Goal: Task Accomplishment & Management: Complete application form

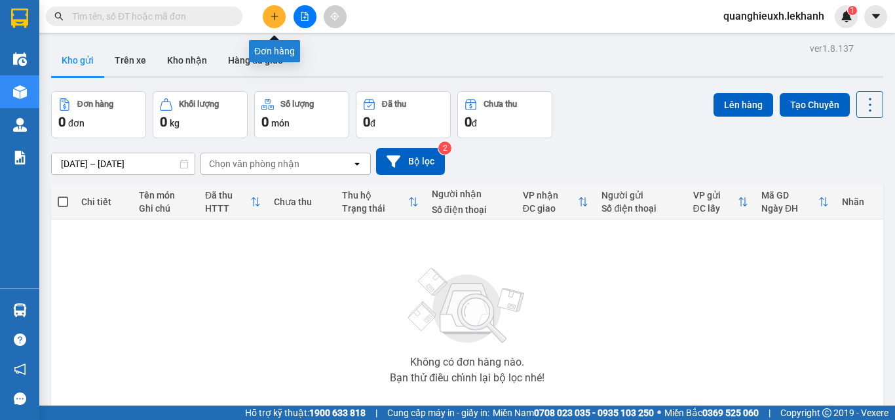
click at [266, 18] on button at bounding box center [274, 16] width 23 height 23
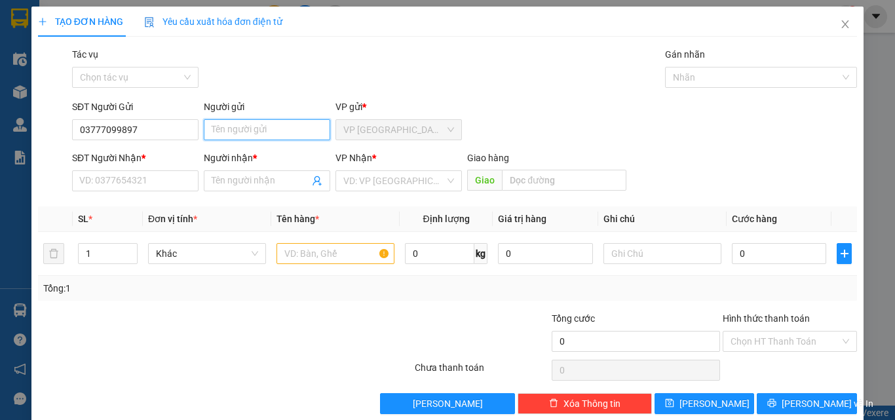
click at [248, 136] on input "Người gửi" at bounding box center [267, 129] width 126 height 21
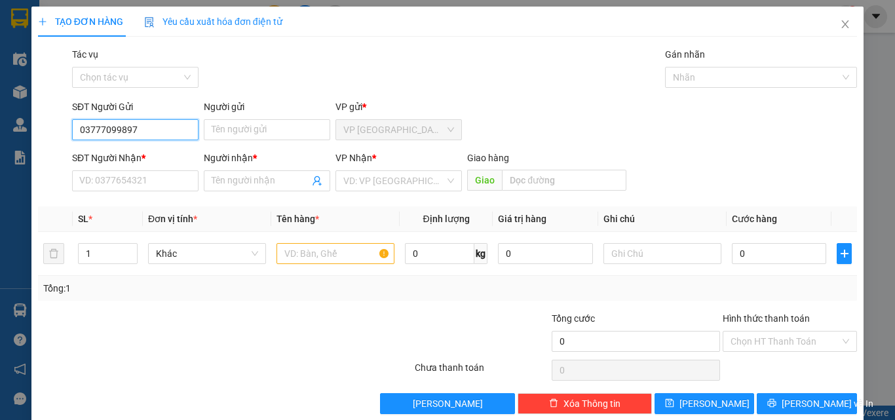
click at [86, 127] on input "03777099897" at bounding box center [135, 129] width 126 height 21
click at [89, 129] on input "03777099897" at bounding box center [135, 129] width 126 height 21
type input "0777099897"
click at [154, 155] on div "0777099897 - tài" at bounding box center [133, 156] width 109 height 14
type input "tài"
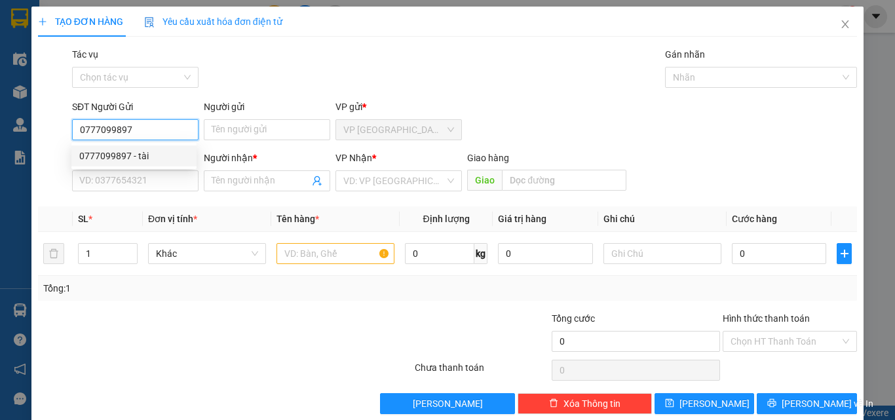
type input "0978484852"
type input "NHA KHOA Á ÂU"
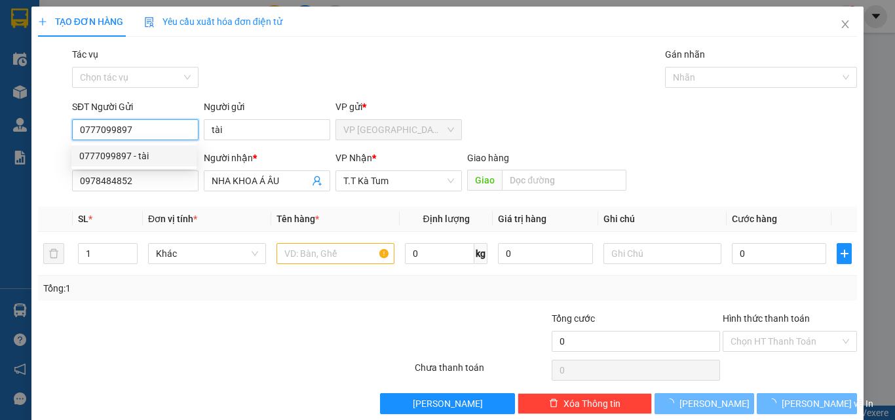
type input "30.000"
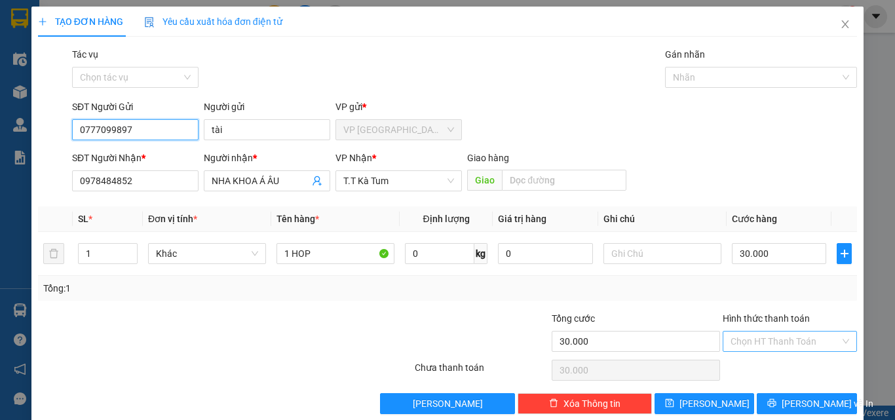
type input "0777099897"
click at [750, 339] on input "Hình thức thanh toán" at bounding box center [785, 342] width 109 height 20
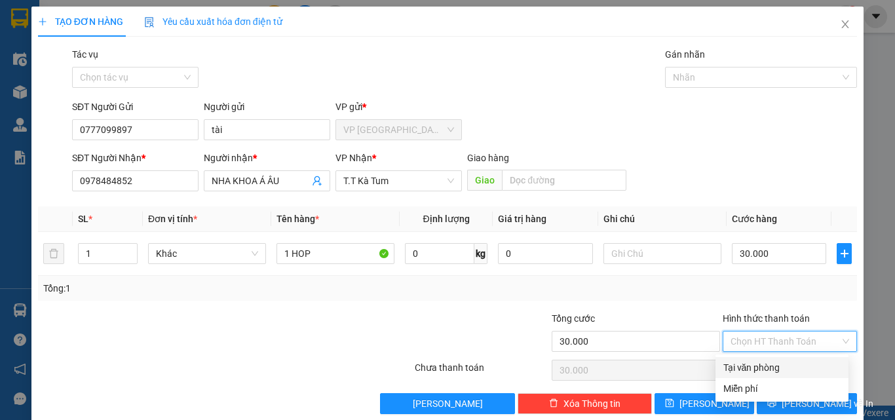
click at [757, 359] on div "Tại văn phòng" at bounding box center [781, 367] width 133 height 21
type input "0"
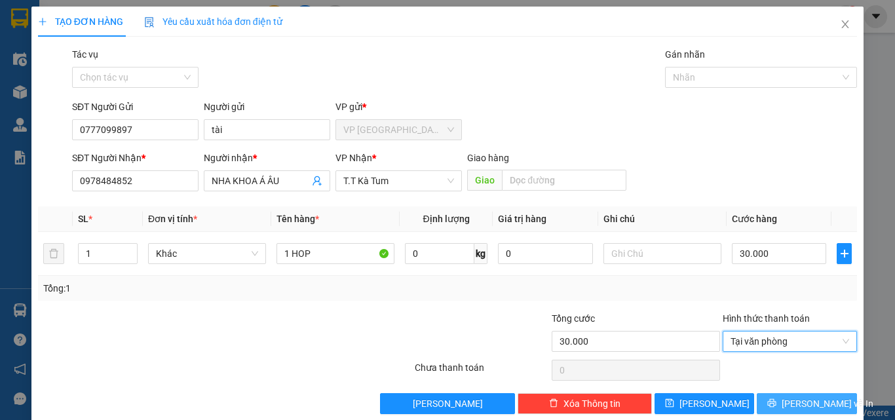
click at [794, 400] on span "[PERSON_NAME] và In" at bounding box center [828, 403] width 92 height 14
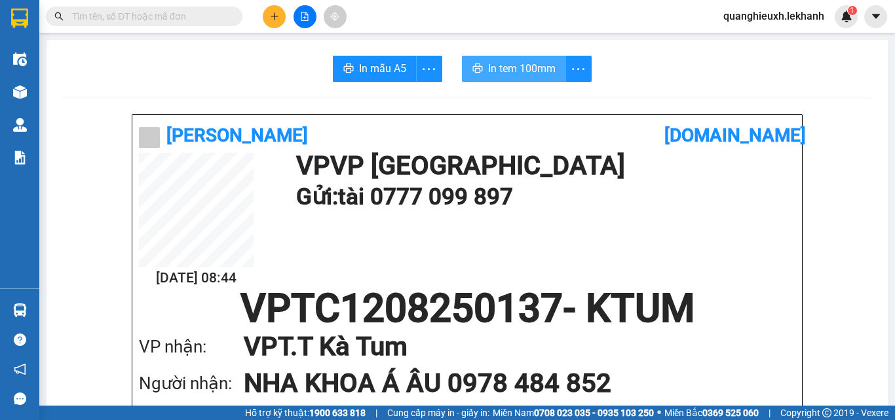
click at [520, 68] on span "In tem 100mm" at bounding box center [521, 68] width 67 height 16
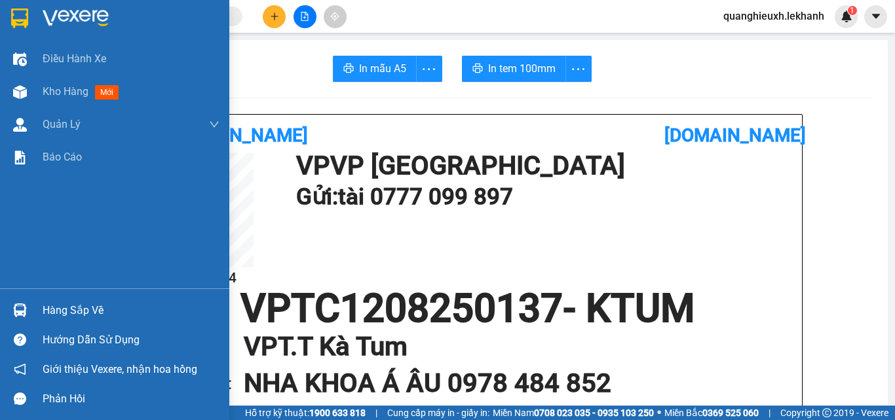
click at [93, 9] on img at bounding box center [76, 19] width 66 height 20
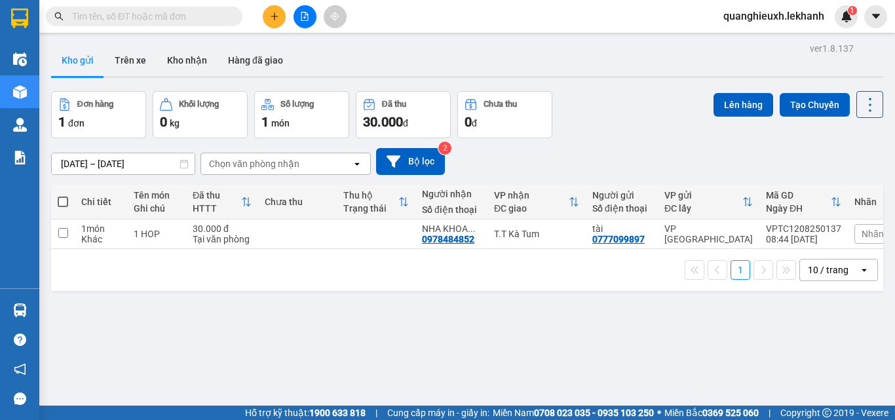
click at [268, 17] on button at bounding box center [274, 16] width 23 height 23
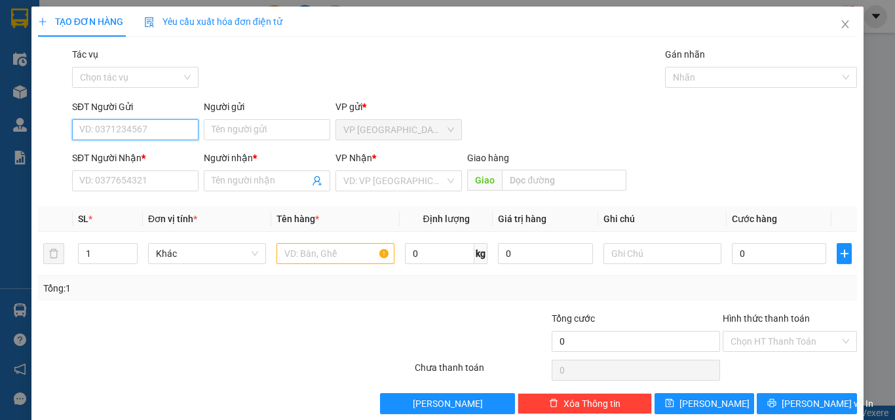
click at [151, 132] on input "SĐT Người Gửi" at bounding box center [135, 129] width 126 height 21
type input "0973600198"
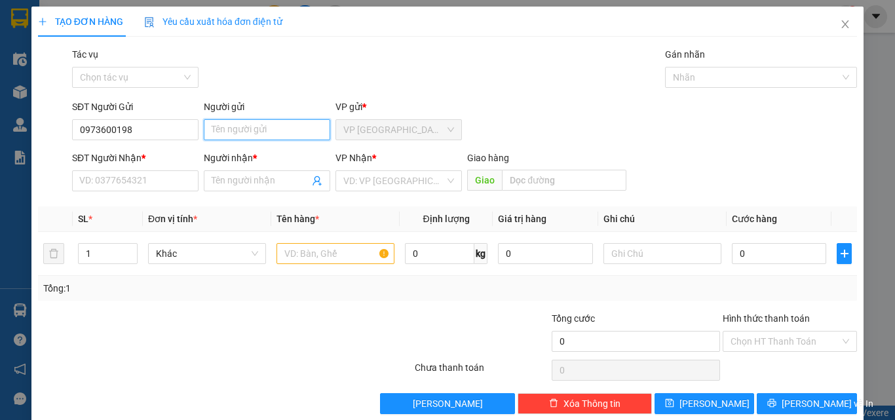
click at [250, 124] on input "Người gửi" at bounding box center [267, 129] width 126 height 21
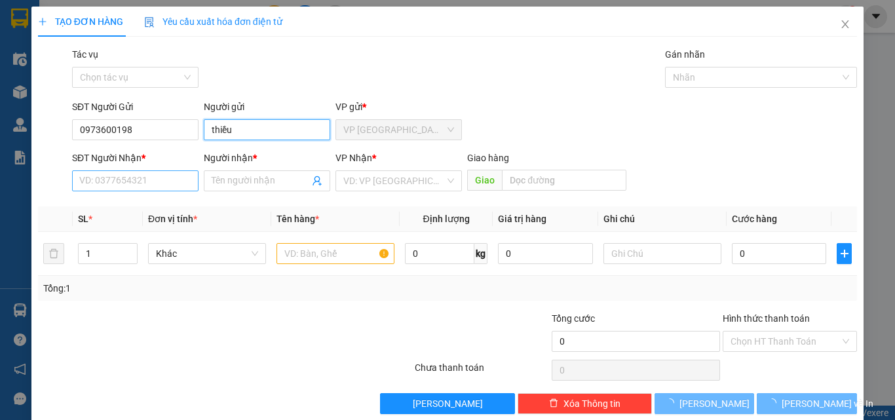
type input "thiều"
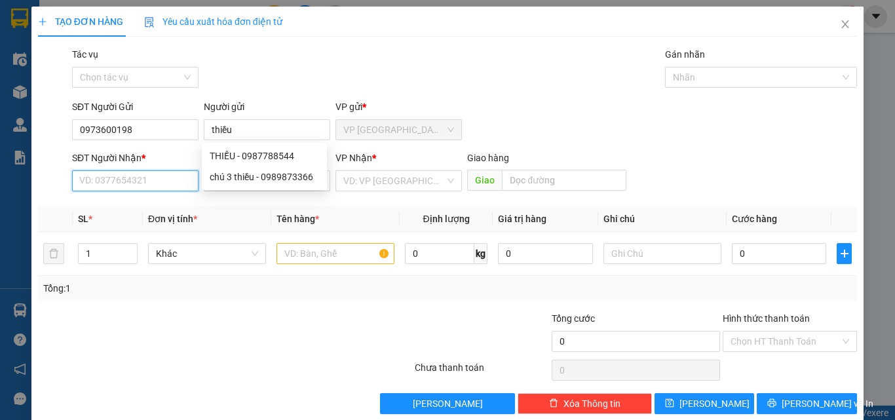
click at [125, 176] on input "SĐT Người Nhận *" at bounding box center [135, 180] width 126 height 21
type input "0977717985"
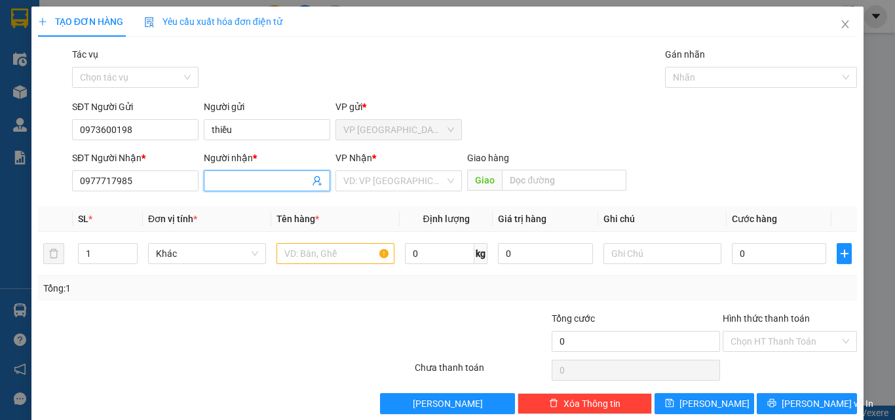
click at [248, 185] on input "Người nhận *" at bounding box center [261, 181] width 98 height 14
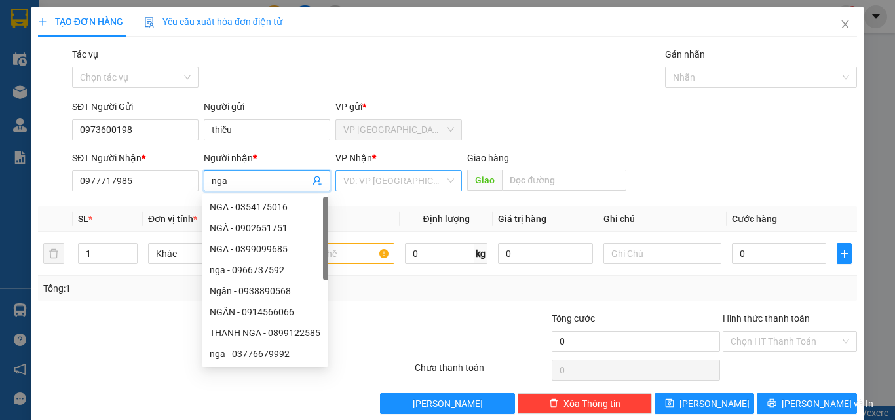
type input "nga"
click at [417, 180] on input "search" at bounding box center [394, 181] width 102 height 20
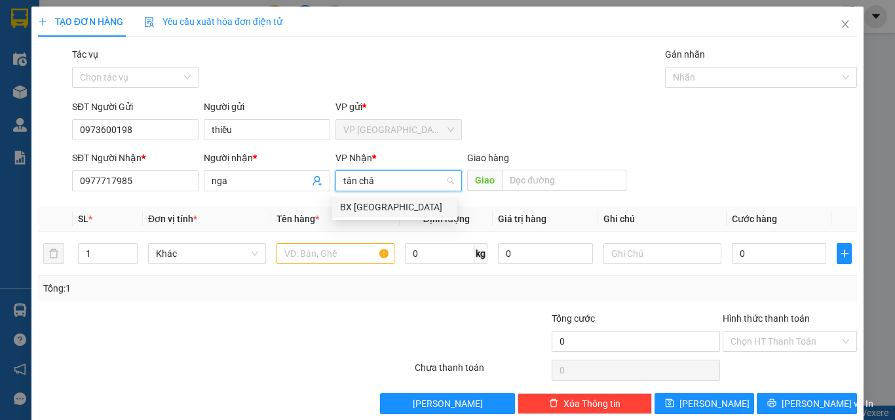
type input "tân châu"
click at [393, 212] on div "BX [GEOGRAPHIC_DATA]" at bounding box center [394, 207] width 109 height 14
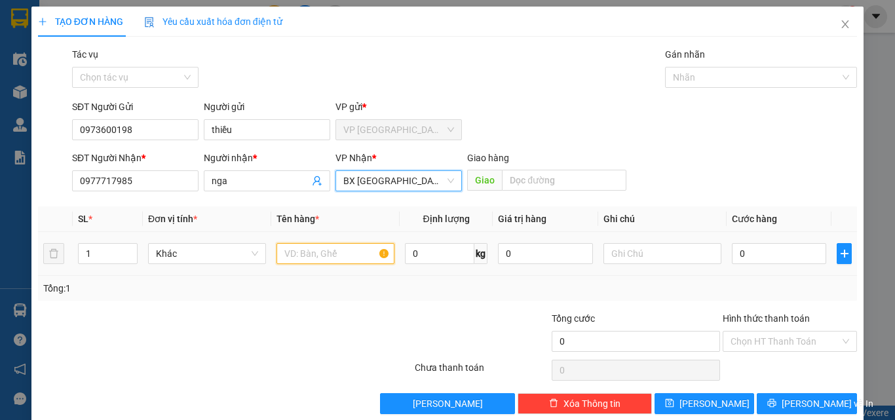
click at [322, 261] on input "text" at bounding box center [335, 253] width 118 height 21
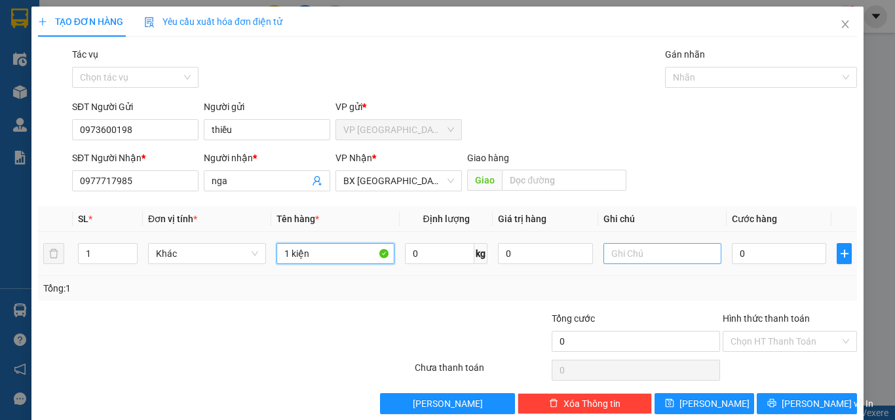
type input "1 kiện"
click at [628, 250] on input "text" at bounding box center [662, 253] width 118 height 21
click at [784, 252] on input "0" at bounding box center [779, 253] width 94 height 21
type input "3"
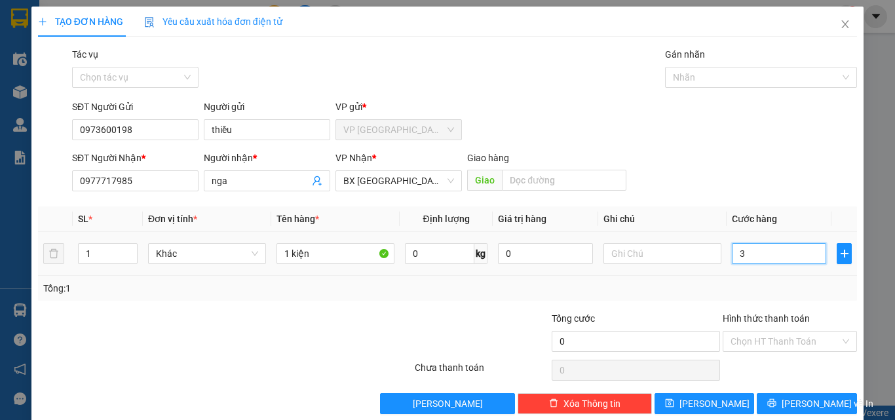
type input "3"
type input "30"
type input "300"
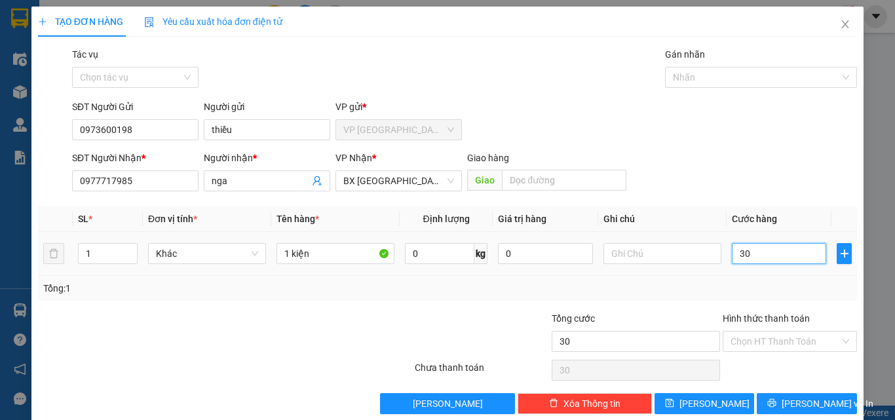
type input "300"
type input "3.000"
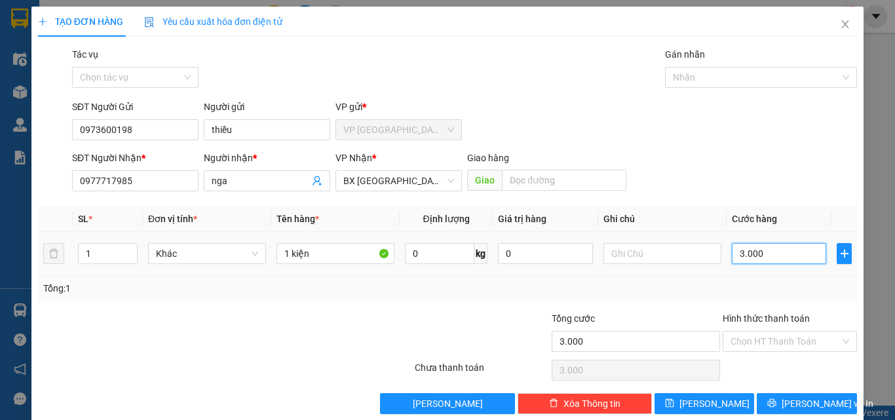
type input "30.000"
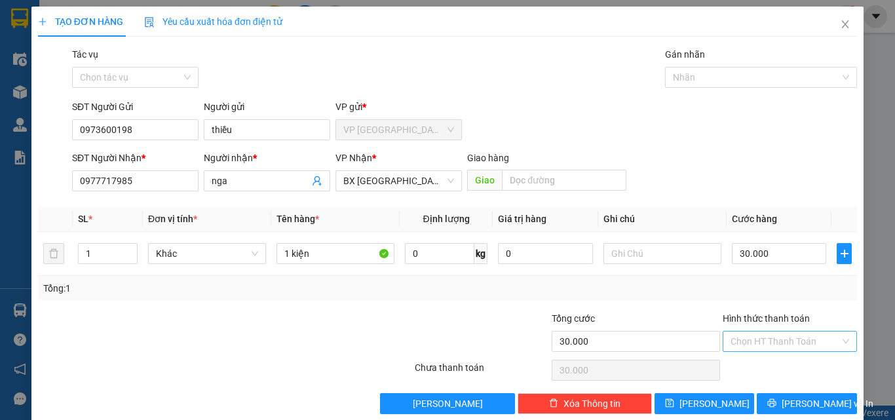
click at [815, 343] on input "Hình thức thanh toán" at bounding box center [785, 342] width 109 height 20
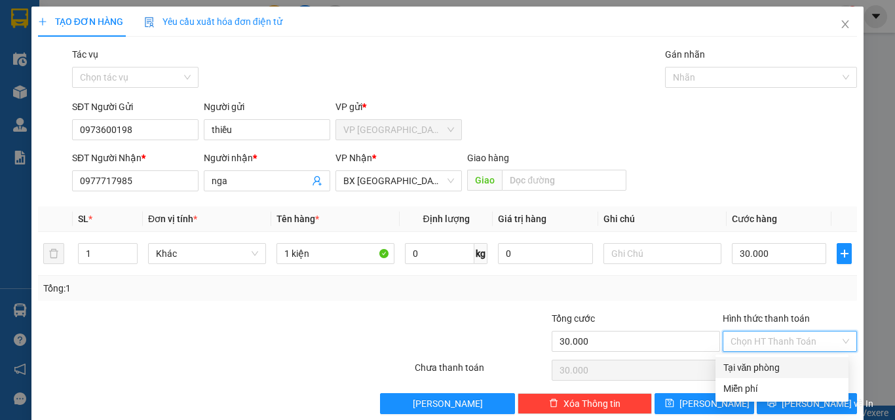
click at [812, 358] on div "Tại văn phòng" at bounding box center [781, 367] width 133 height 21
type input "0"
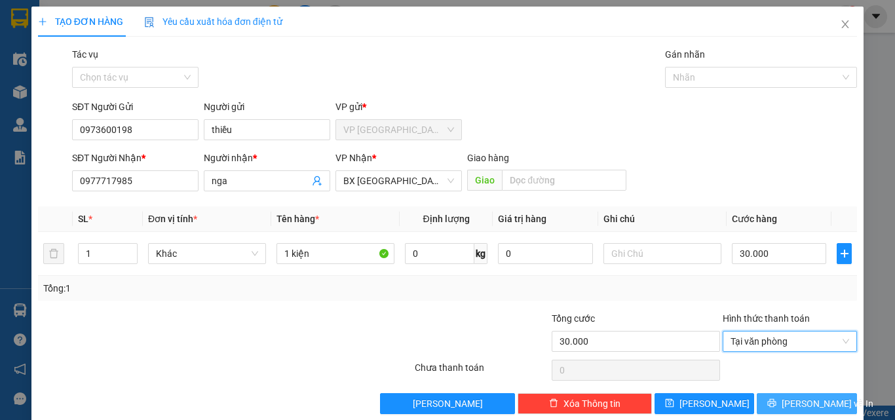
click at [816, 398] on span "[PERSON_NAME] và In" at bounding box center [828, 403] width 92 height 14
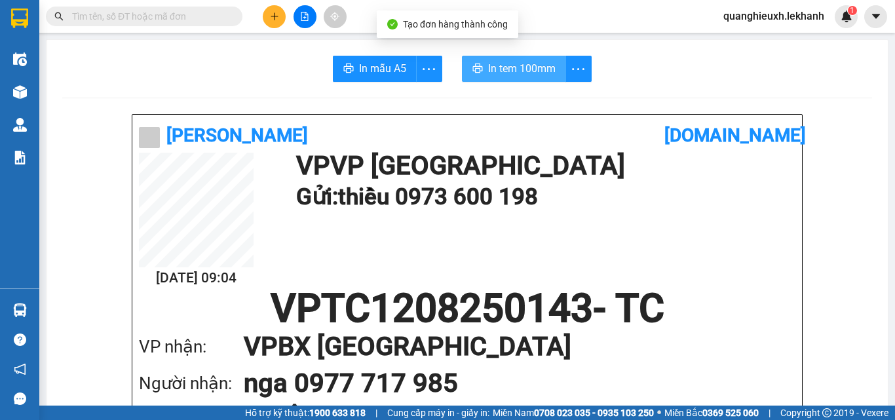
click at [492, 79] on button "In tem 100mm" at bounding box center [514, 69] width 104 height 26
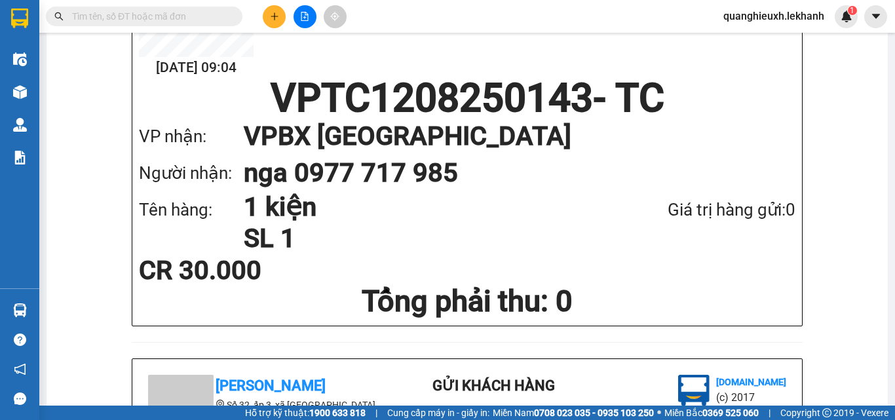
scroll to position [139, 0]
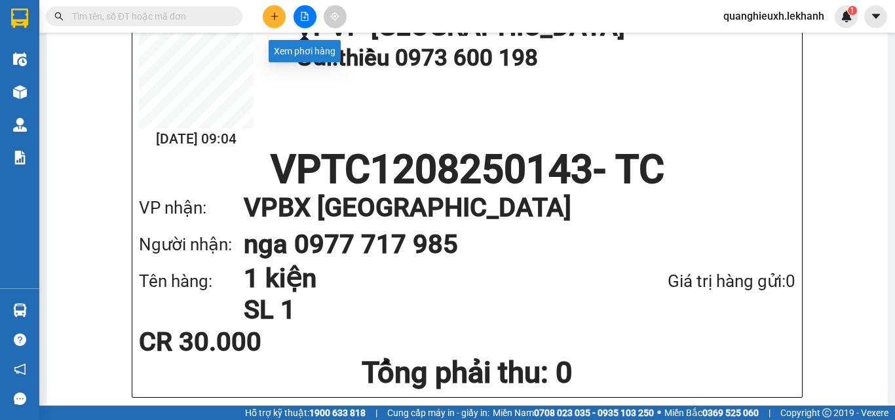
click at [282, 14] on button at bounding box center [274, 16] width 23 height 23
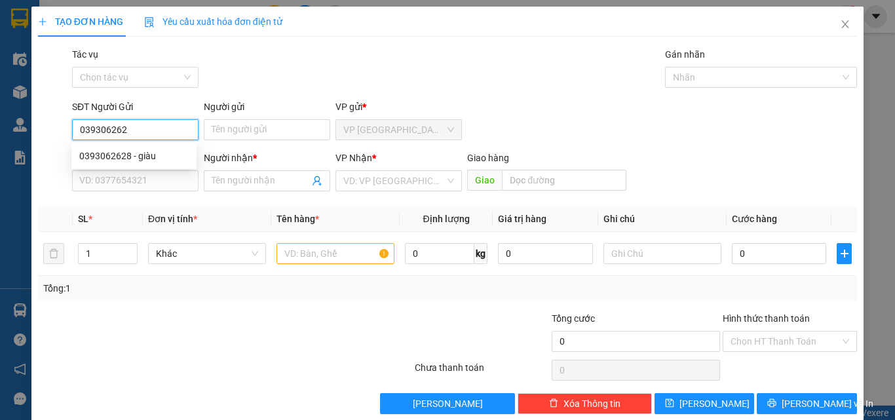
type input "0393062628"
click at [174, 162] on div "0393062628 - giàu" at bounding box center [133, 156] width 109 height 14
type input "giàu"
type input "0336964258"
type input "yến"
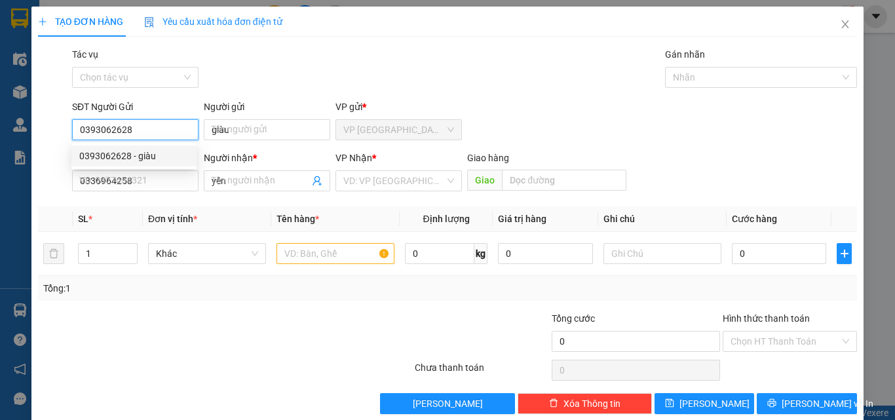
type input "30.000"
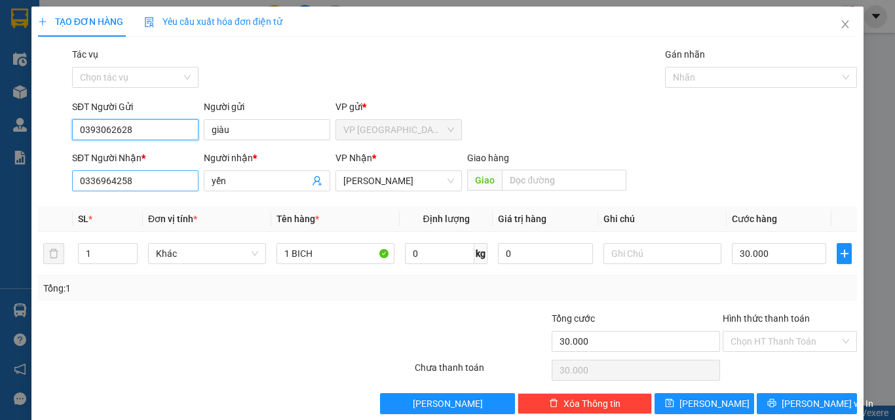
type input "0393062628"
click at [172, 176] on input "0336964258" at bounding box center [135, 180] width 126 height 21
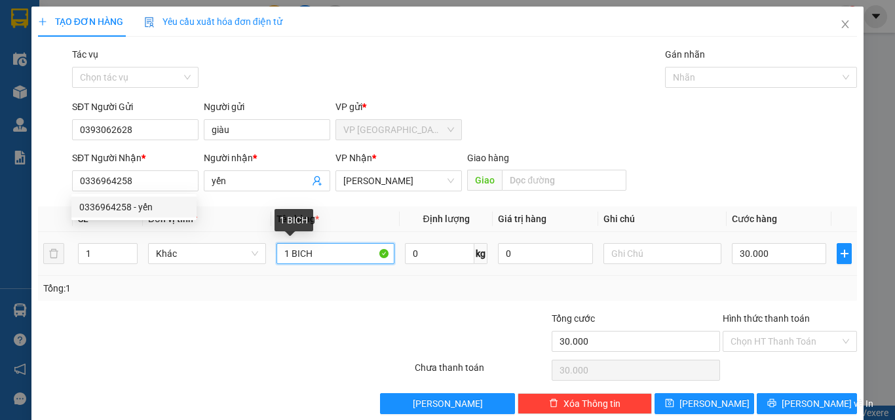
click at [343, 254] on input "1 BICH" at bounding box center [335, 253] width 118 height 21
click at [285, 253] on input "1 túi giấy" at bounding box center [335, 253] width 118 height 21
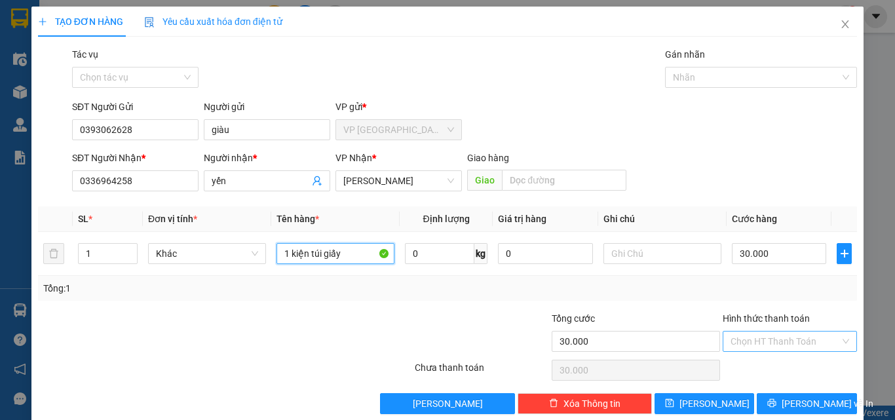
type input "1 kiện túi giấy"
click at [763, 333] on input "Hình thức thanh toán" at bounding box center [785, 342] width 109 height 20
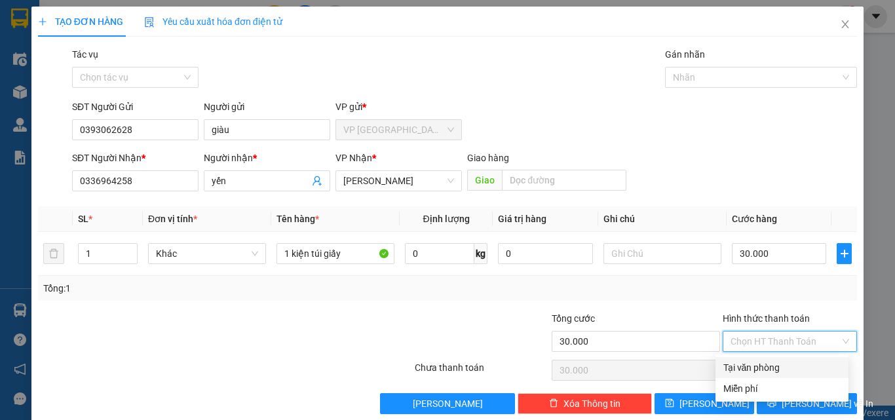
click at [773, 369] on div "Tại văn phòng" at bounding box center [781, 367] width 117 height 14
type input "0"
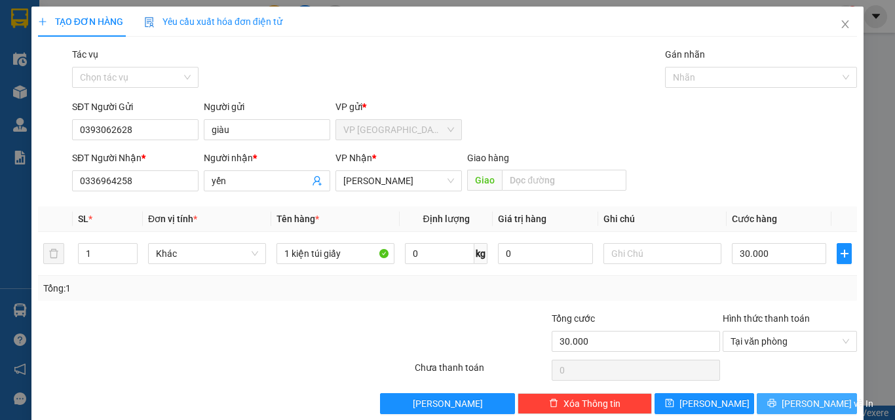
click at [789, 400] on span "[PERSON_NAME] và In" at bounding box center [828, 403] width 92 height 14
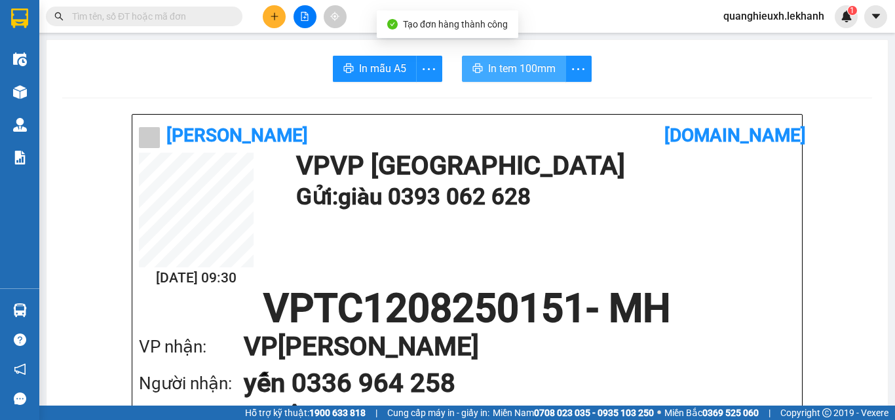
click at [527, 70] on span "In tem 100mm" at bounding box center [521, 68] width 67 height 16
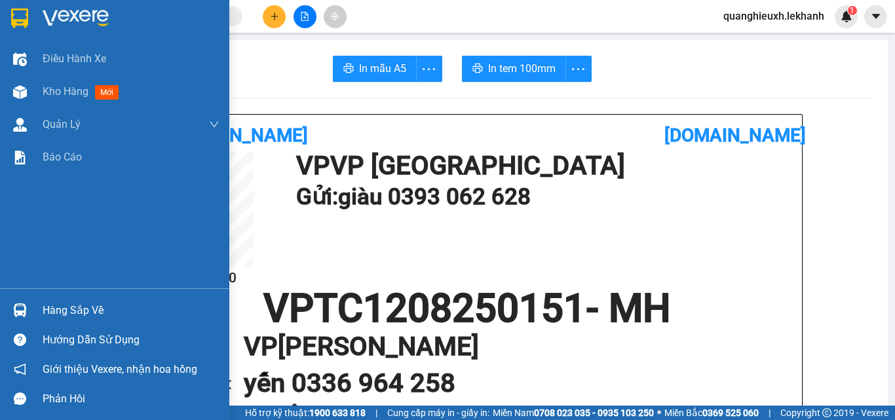
click at [66, 14] on img at bounding box center [76, 19] width 66 height 20
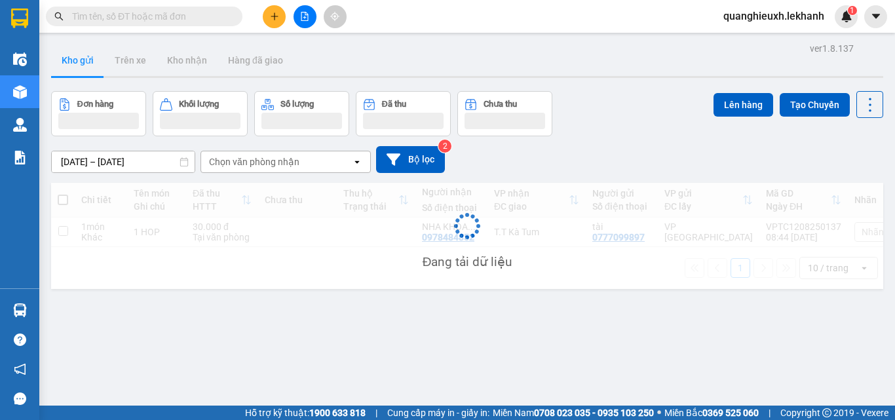
scroll to position [15, 0]
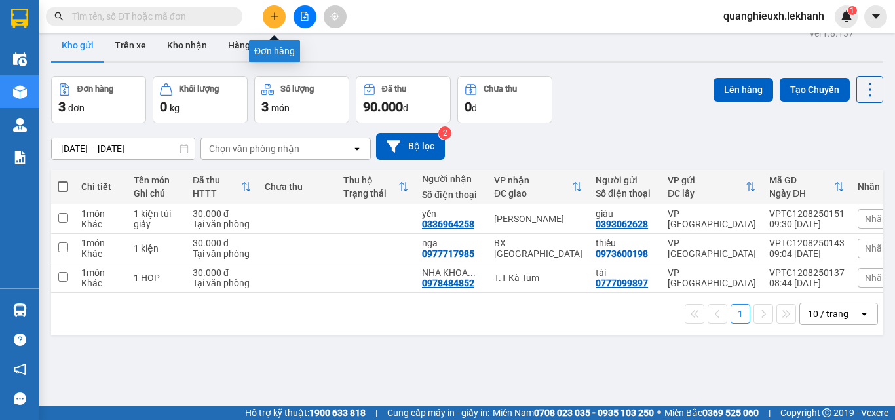
click at [278, 22] on button at bounding box center [274, 16] width 23 height 23
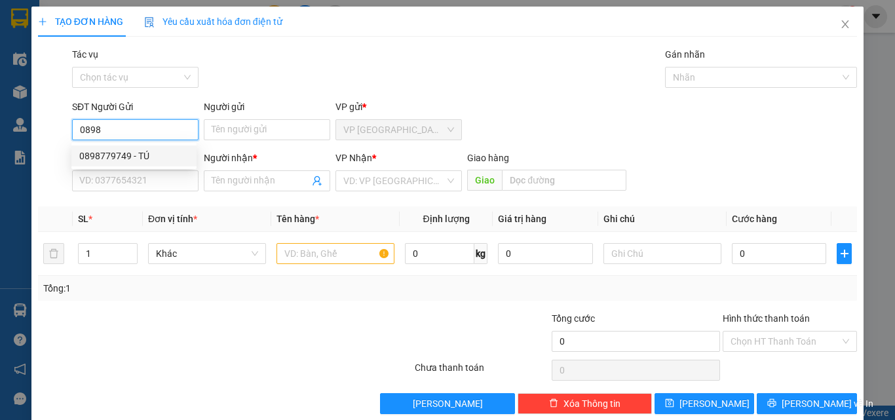
click at [168, 150] on div "0898779749 - TÚ" at bounding box center [133, 156] width 109 height 14
type input "0898779749"
type input "TÚ"
type input "0962367314"
type input "TOẢN"
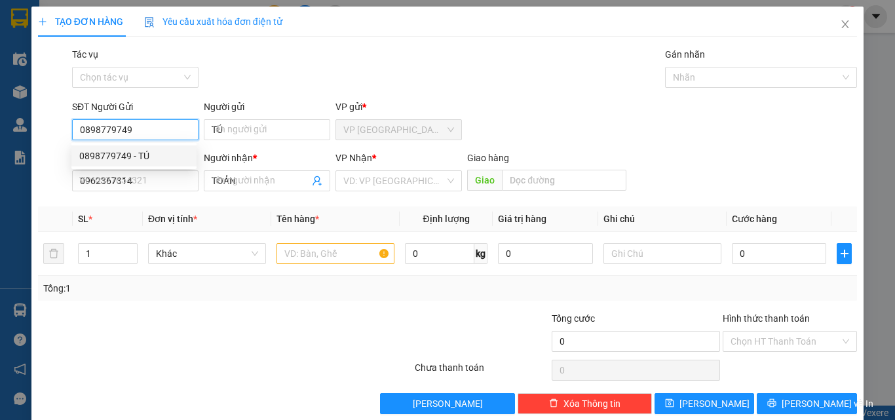
type input "30.000"
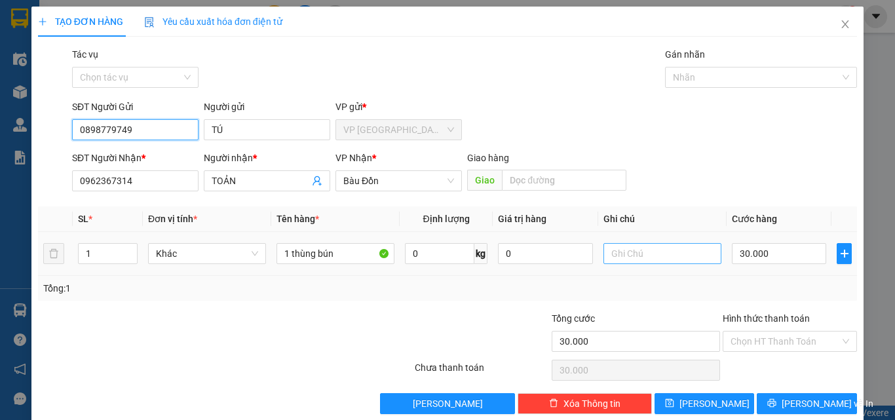
type input "0898779749"
click at [634, 258] on input "text" at bounding box center [662, 253] width 118 height 21
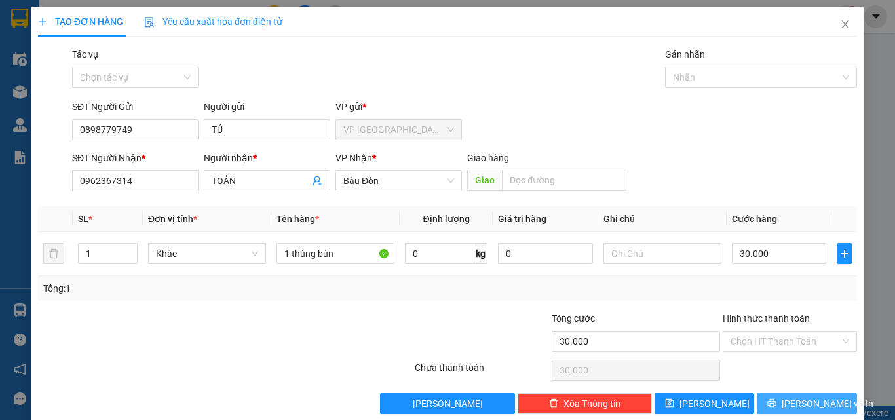
click at [814, 403] on span "[PERSON_NAME] và In" at bounding box center [828, 403] width 92 height 14
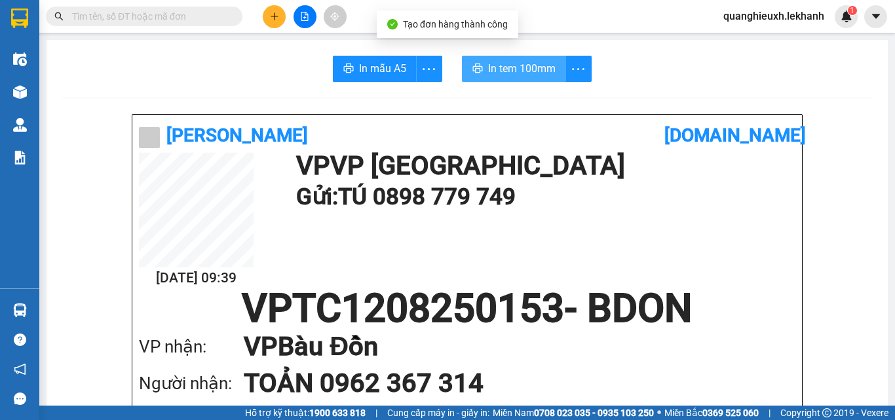
click at [522, 70] on span "In tem 100mm" at bounding box center [521, 68] width 67 height 16
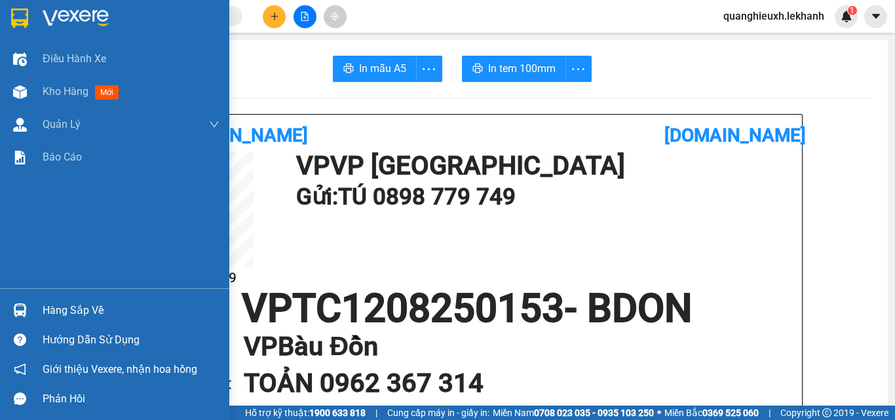
click at [52, 14] on img at bounding box center [76, 19] width 66 height 20
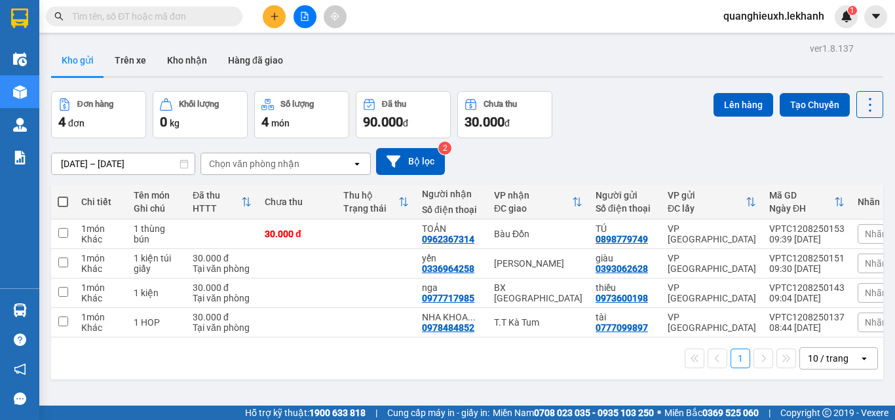
click at [269, 18] on button at bounding box center [274, 16] width 23 height 23
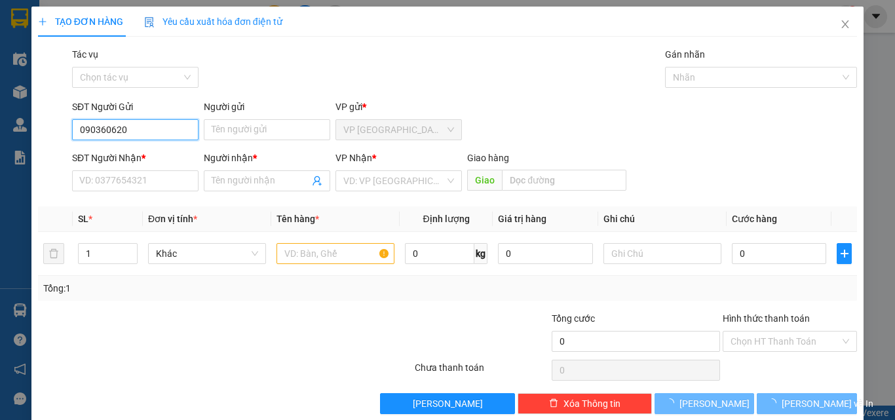
type input "0903606204"
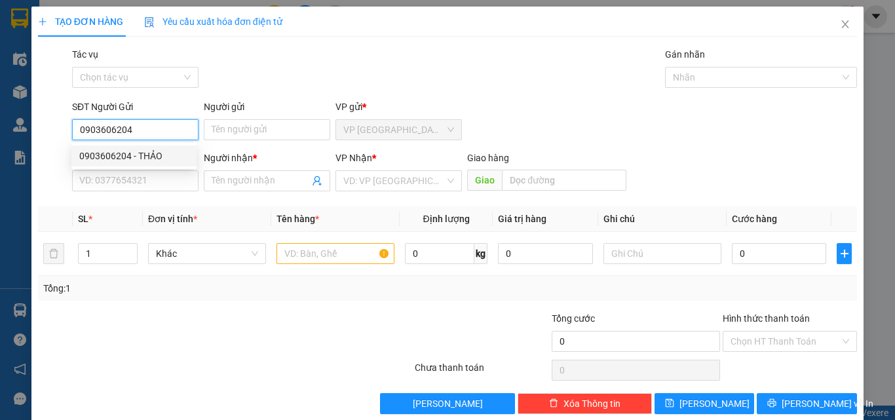
click at [159, 157] on div "0903606204 - THẢO" at bounding box center [133, 156] width 109 height 14
type input "THẢO"
type input "0349331354"
type input "THANH"
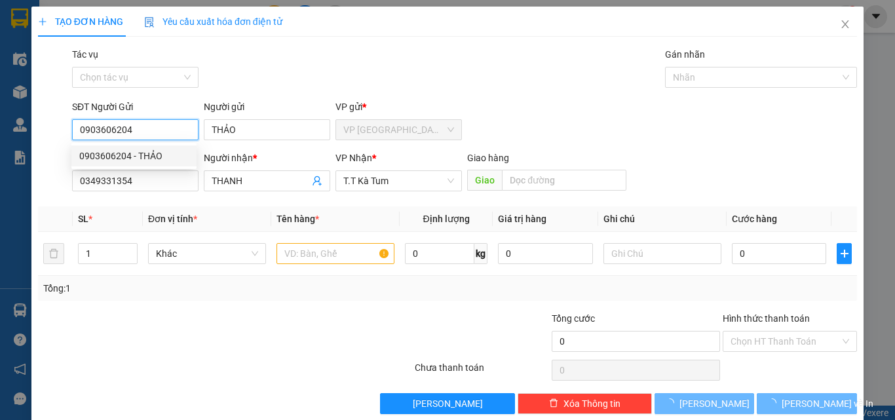
type input "50.000"
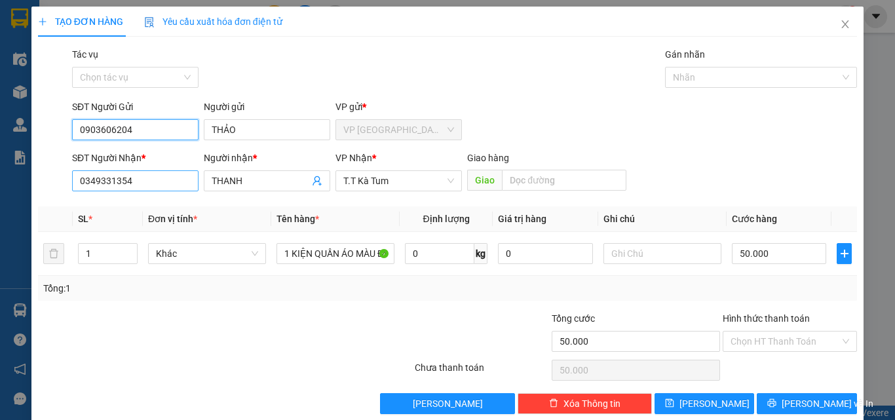
type input "0903606204"
click at [179, 183] on input "0349331354" at bounding box center [135, 180] width 126 height 21
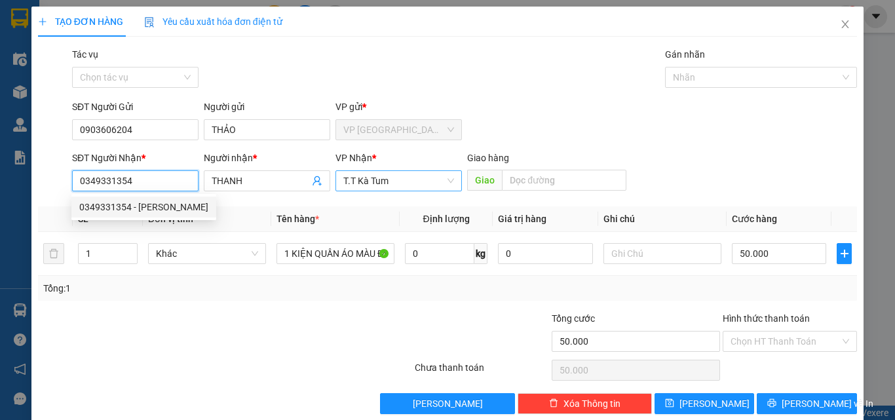
click at [402, 183] on span "T.T Kà Tum" at bounding box center [398, 181] width 111 height 20
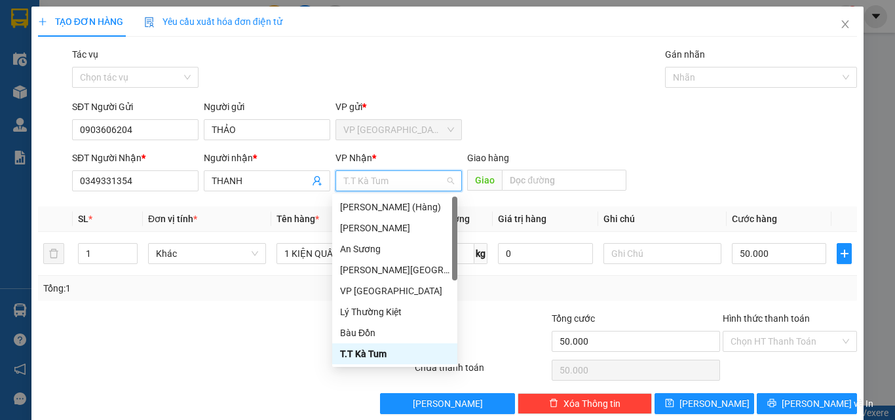
click at [402, 183] on span "T.T Kà Tum" at bounding box center [398, 181] width 111 height 20
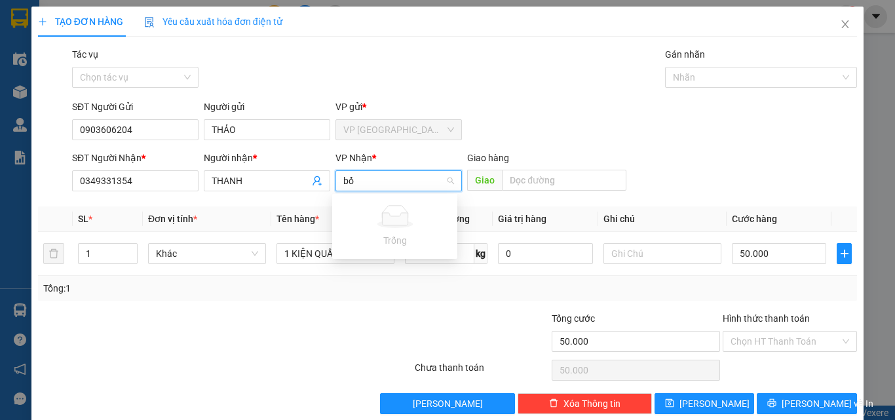
type input "b"
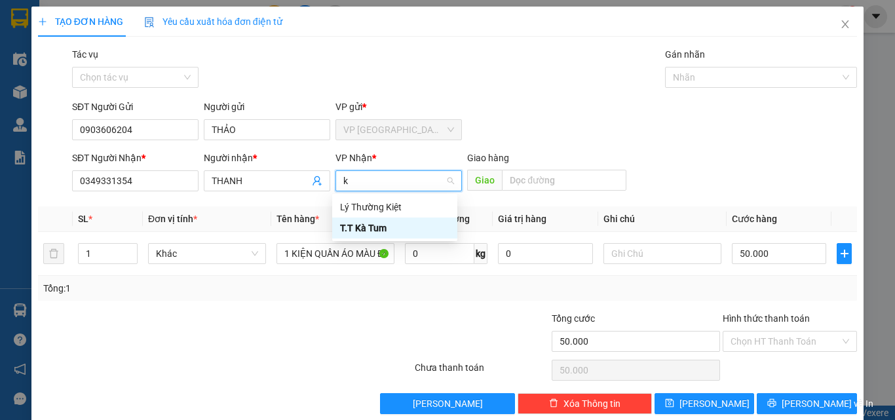
type input "ka"
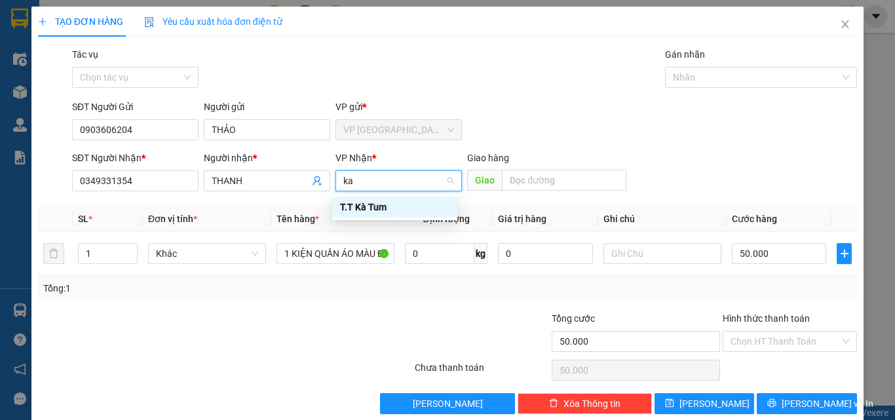
click at [396, 212] on div "T.T Kà Tum" at bounding box center [394, 207] width 109 height 14
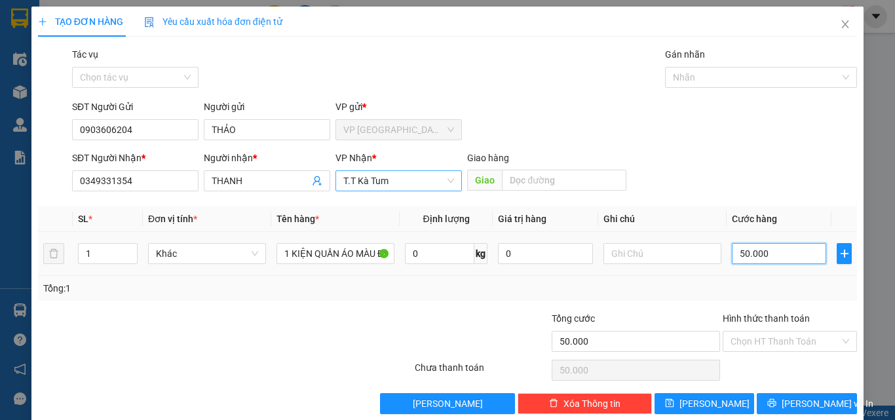
click at [771, 250] on input "50.000" at bounding box center [779, 253] width 94 height 21
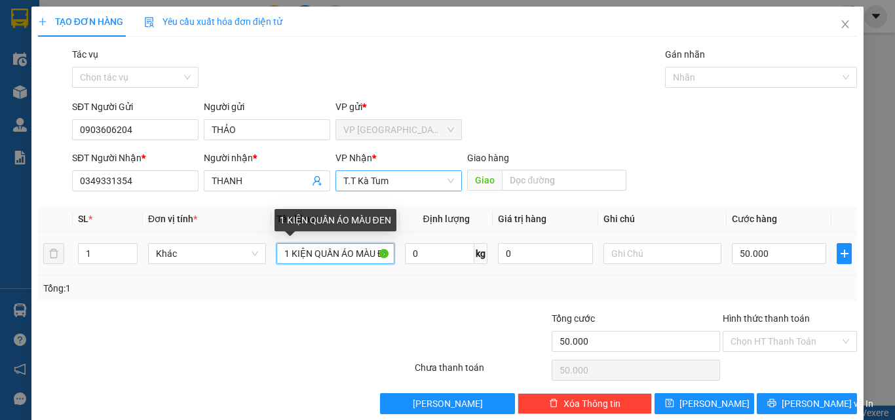
click at [373, 251] on input "1 KIỆN QUẦN ÁO MÀU ĐEN" at bounding box center [335, 253] width 118 height 21
click at [373, 251] on input "1 KIỆN QUẦN ĐEN" at bounding box center [335, 253] width 118 height 21
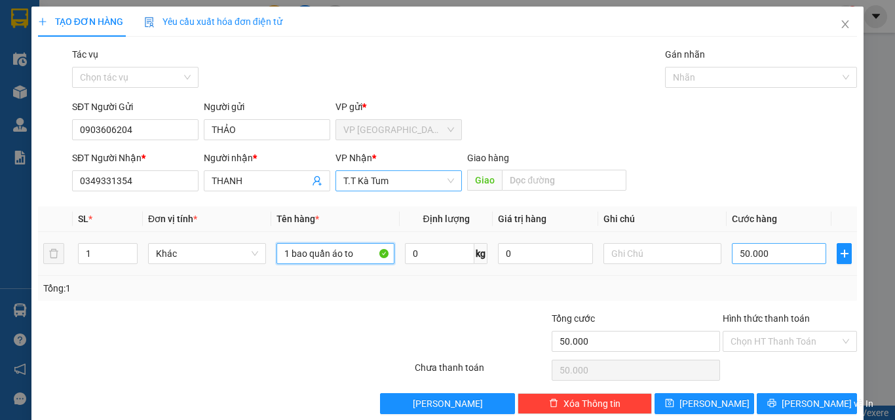
type input "1 bao quần áo to"
click at [778, 253] on input "50.000" at bounding box center [779, 253] width 94 height 21
type input "8"
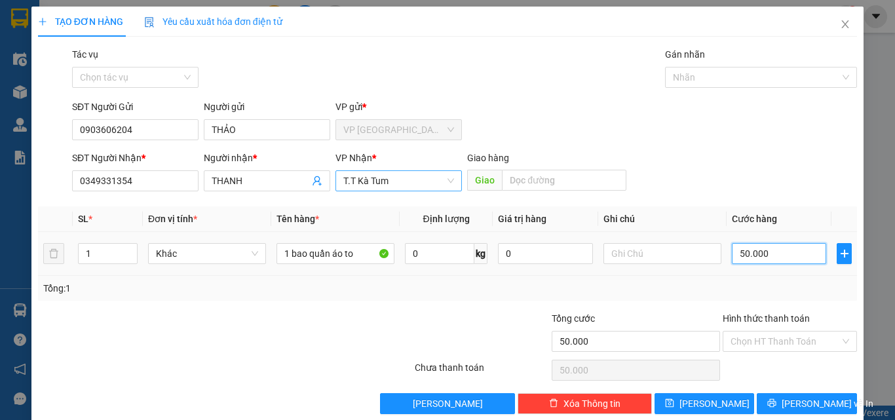
type input "8"
type input "80"
type input "800"
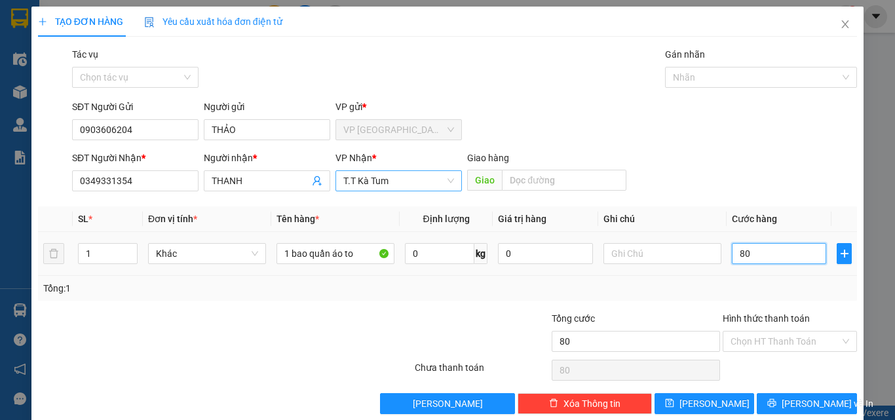
type input "800"
type input "8.000"
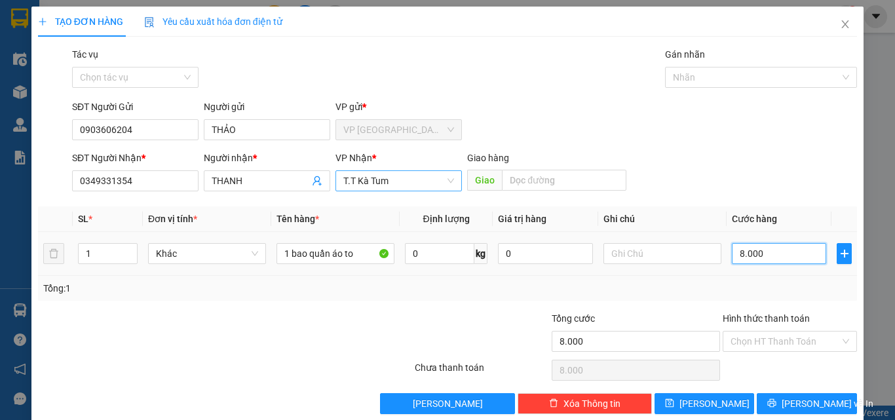
type input "80.000"
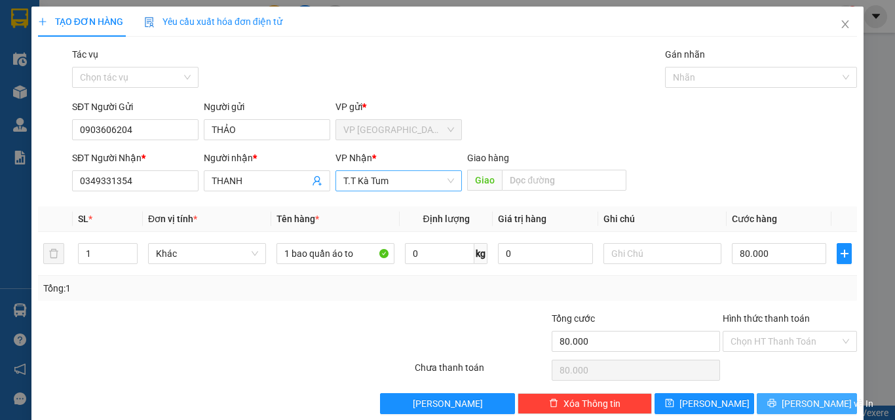
click at [810, 406] on span "[PERSON_NAME] và In" at bounding box center [828, 403] width 92 height 14
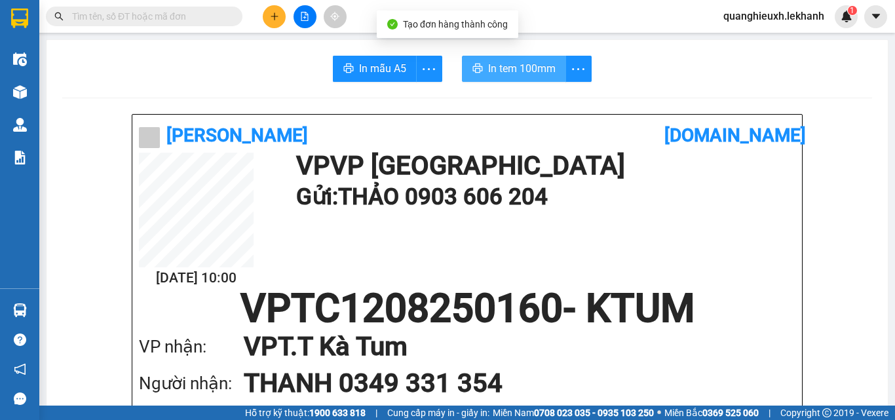
click at [527, 66] on span "In tem 100mm" at bounding box center [521, 68] width 67 height 16
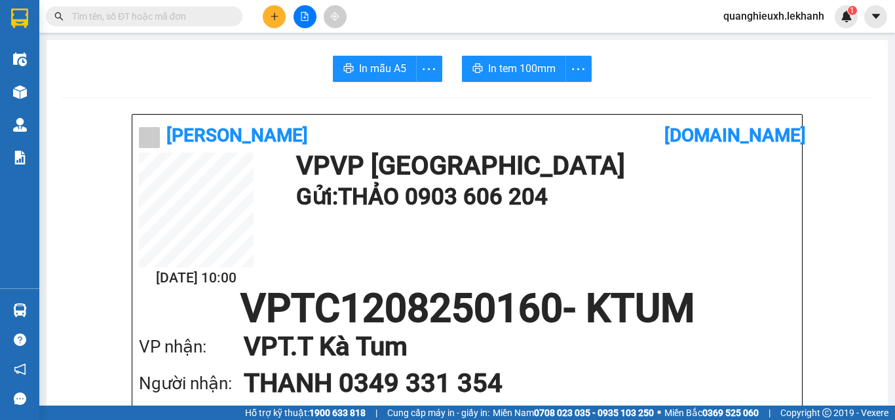
click at [267, 22] on button at bounding box center [274, 16] width 23 height 23
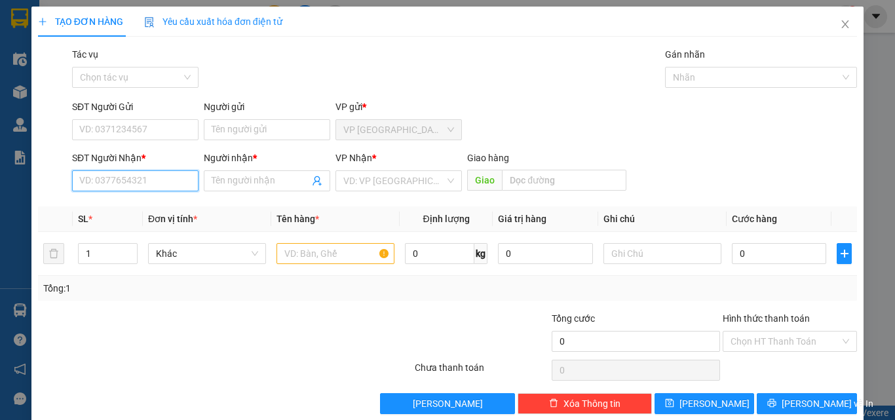
click at [171, 178] on input "SĐT Người Nhận *" at bounding box center [135, 180] width 126 height 21
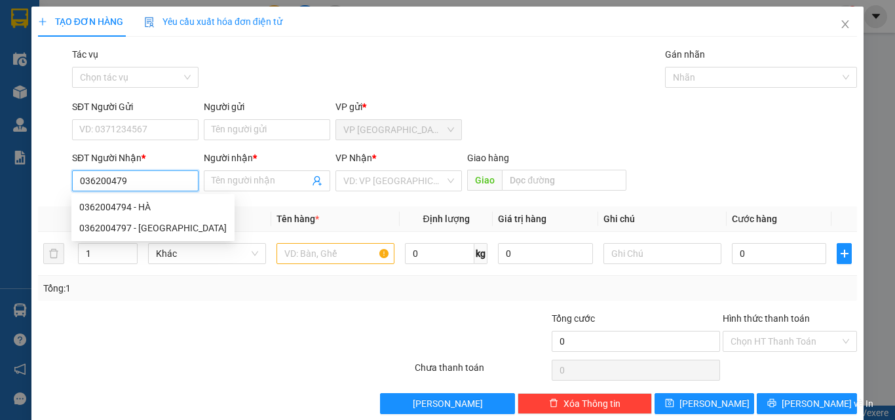
type input "0362004794"
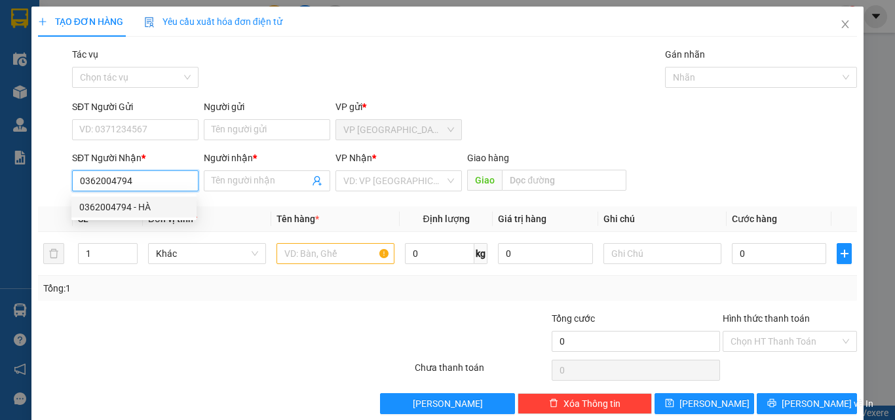
click at [171, 203] on div "0362004794 - HÀ" at bounding box center [133, 207] width 109 height 14
type input "HÀ"
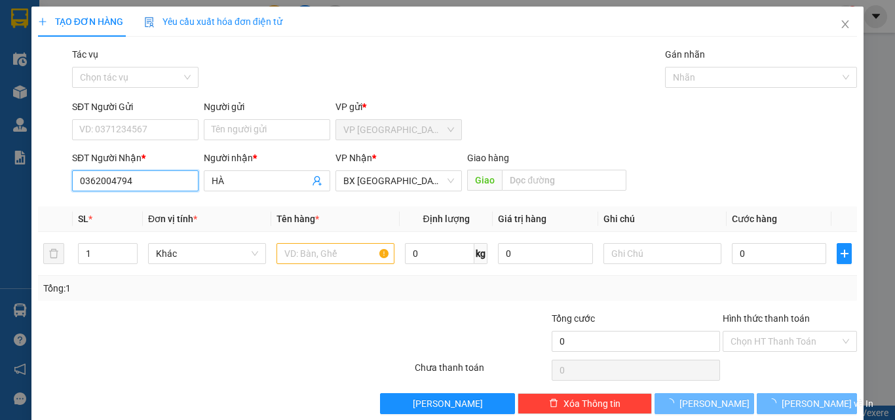
type input "30.000"
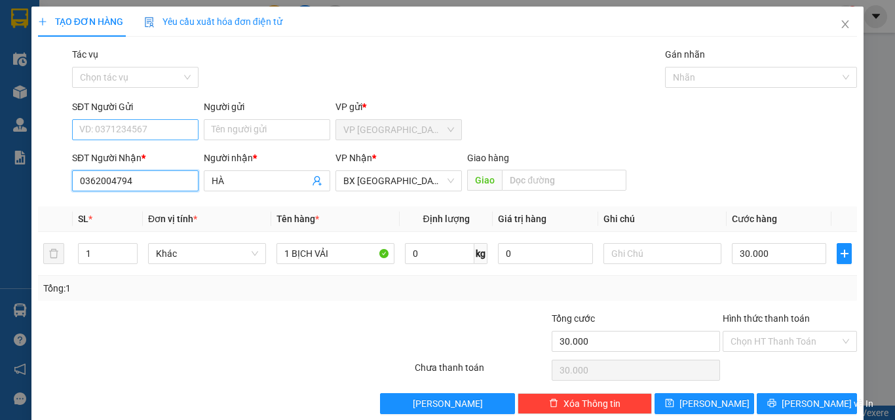
type input "0362004794"
click at [159, 123] on input "SĐT Người Gửi" at bounding box center [135, 129] width 126 height 21
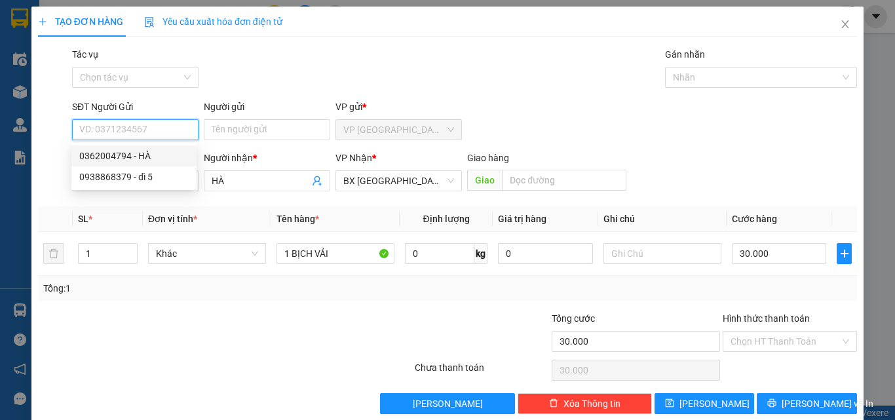
click at [172, 153] on div "0362004794 - HÀ" at bounding box center [133, 156] width 109 height 14
type input "0362004794"
type input "HÀ"
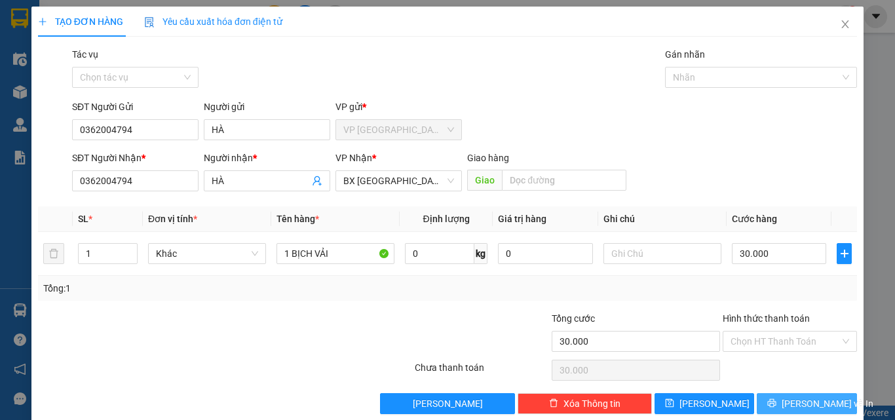
click at [807, 406] on span "[PERSON_NAME] và In" at bounding box center [828, 403] width 92 height 14
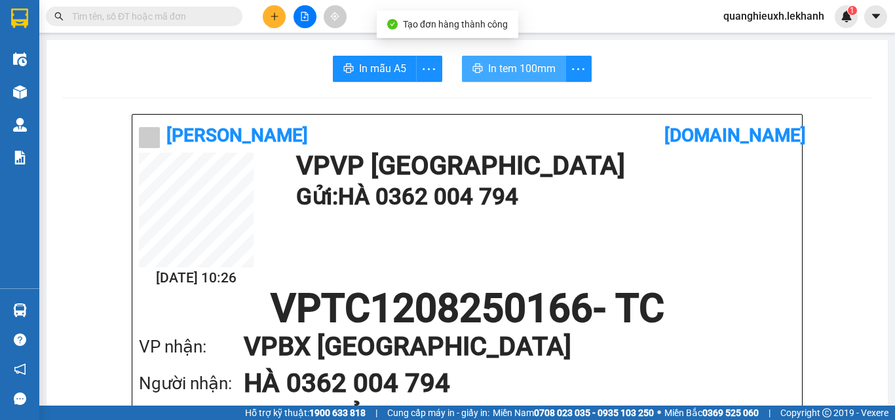
click at [506, 66] on span "In tem 100mm" at bounding box center [521, 68] width 67 height 16
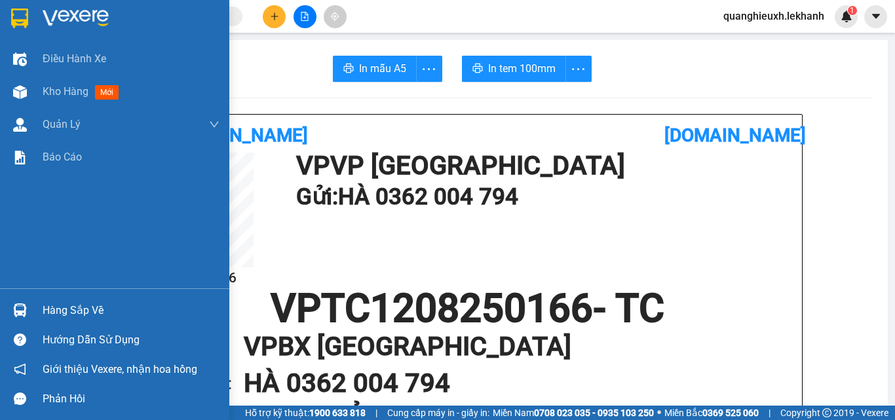
click at [77, 12] on img at bounding box center [76, 19] width 66 height 20
